Goal: Transaction & Acquisition: Purchase product/service

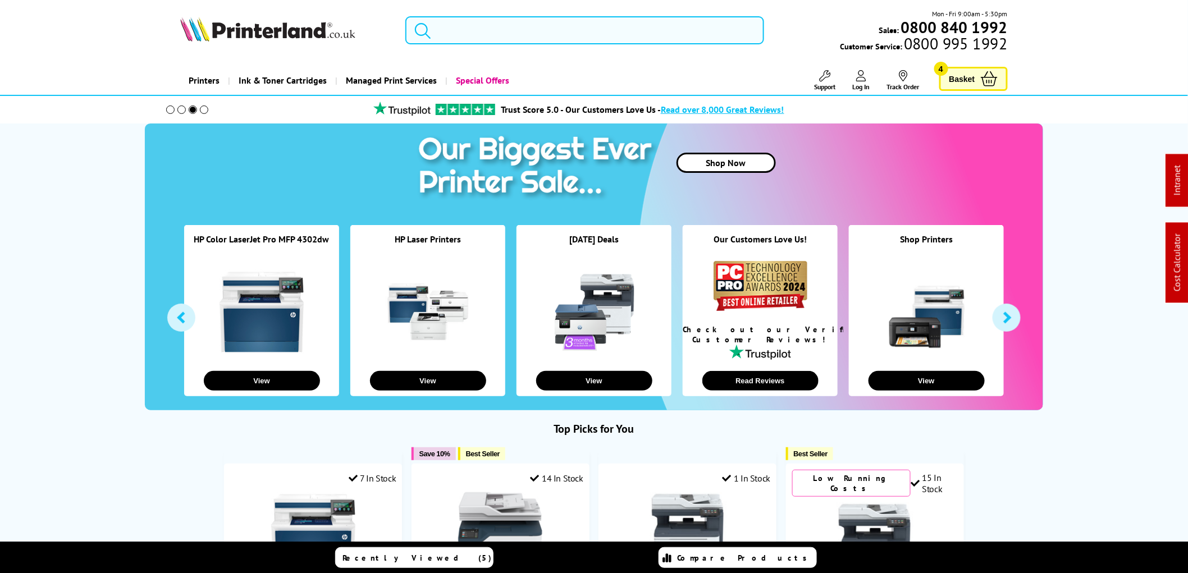
click at [464, 30] on input "search" at bounding box center [584, 30] width 359 height 28
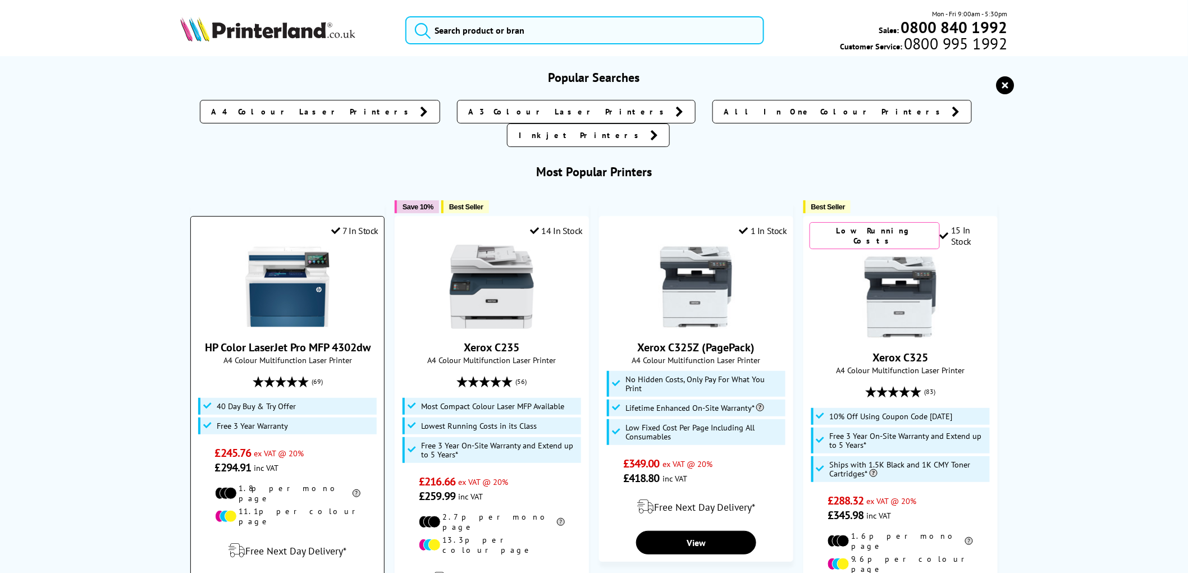
click at [289, 268] on img at bounding box center [287, 287] width 84 height 84
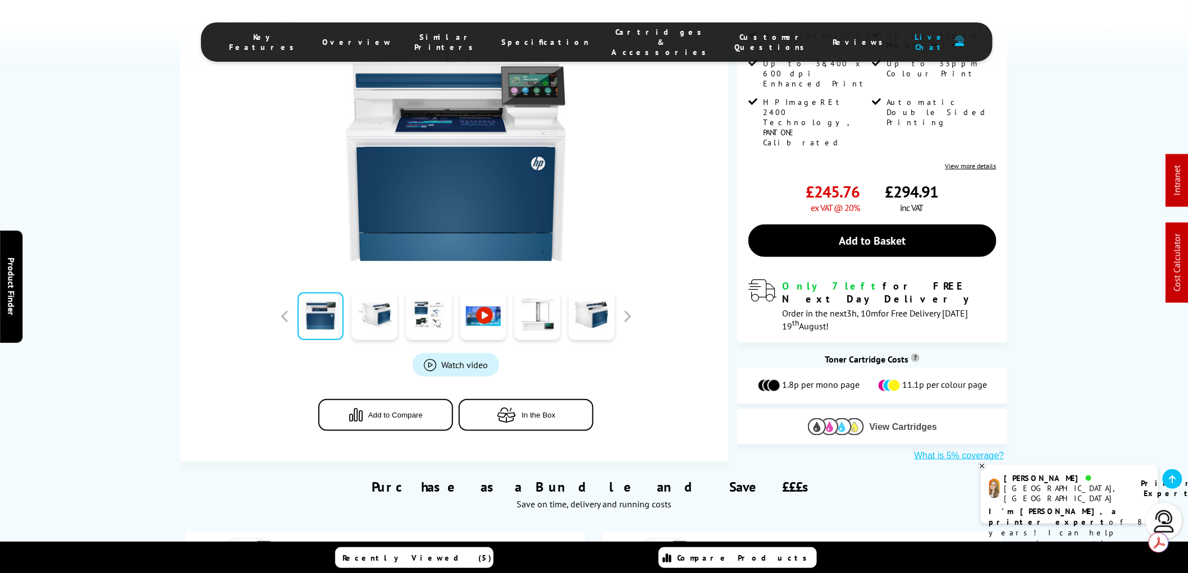
click at [891, 422] on span "View Cartridges" at bounding box center [904, 427] width 68 height 10
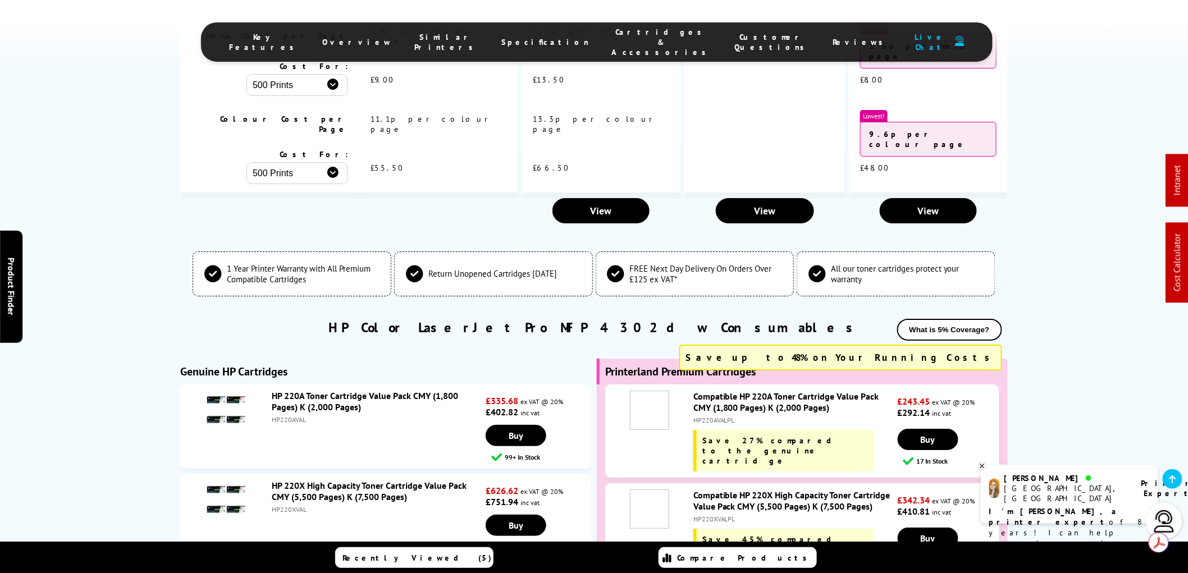
scroll to position [3464, 0]
